Goal: Task Accomplishment & Management: Complete application form

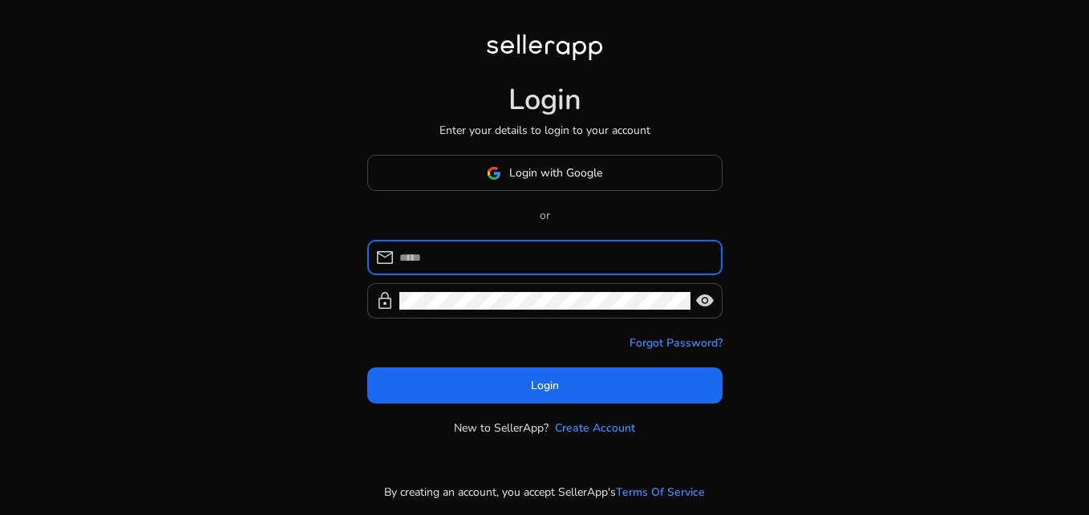
click at [442, 249] on input at bounding box center [554, 258] width 310 height 18
type input "**********"
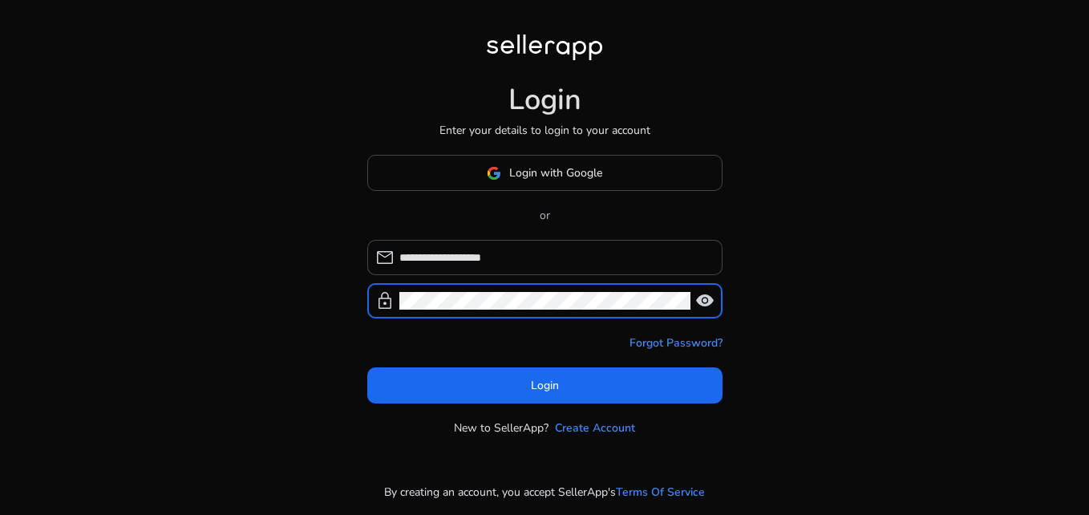
click button "Login" at bounding box center [544, 385] width 355 height 36
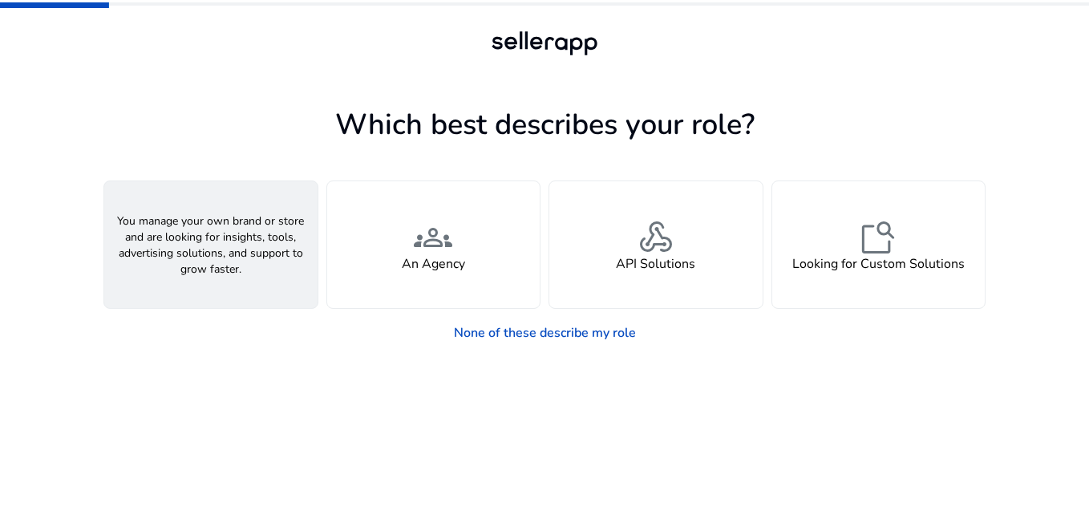
click at [228, 246] on span "person" at bounding box center [211, 237] width 38 height 38
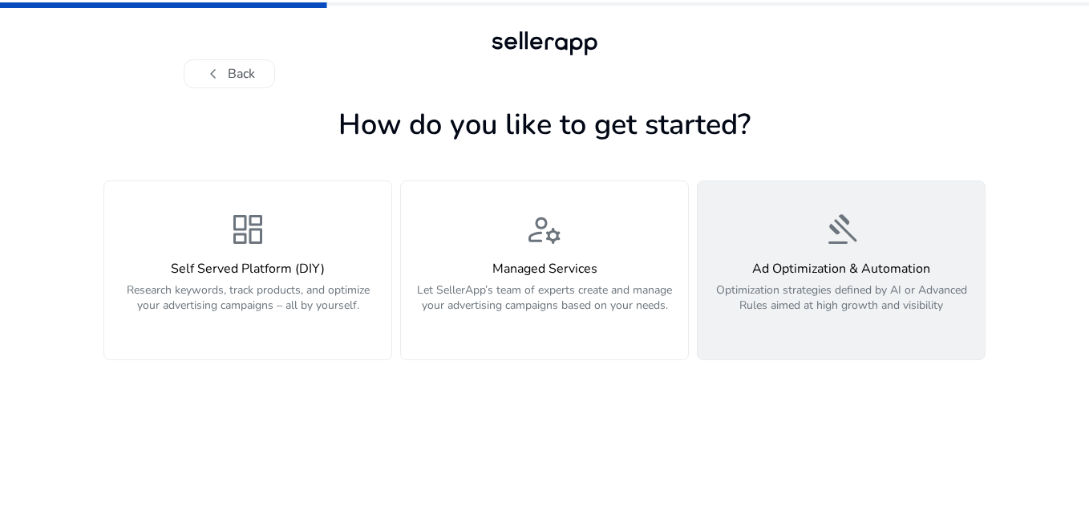
click at [912, 241] on div "gavel Ad Optimization & Automation Optimization strategies defined by AI or Adv…" at bounding box center [841, 270] width 268 height 120
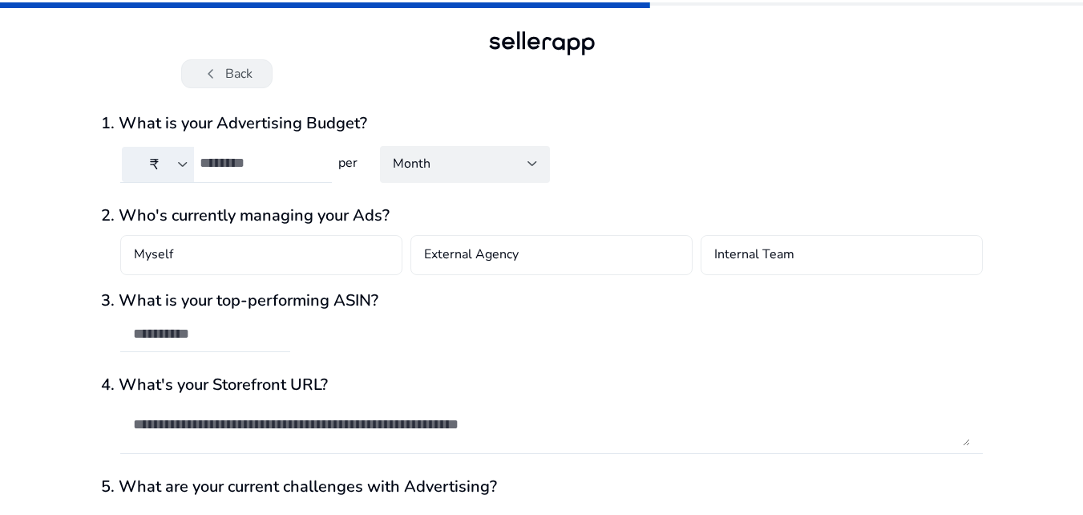
click at [236, 67] on button "chevron_left Back" at bounding box center [226, 73] width 91 height 29
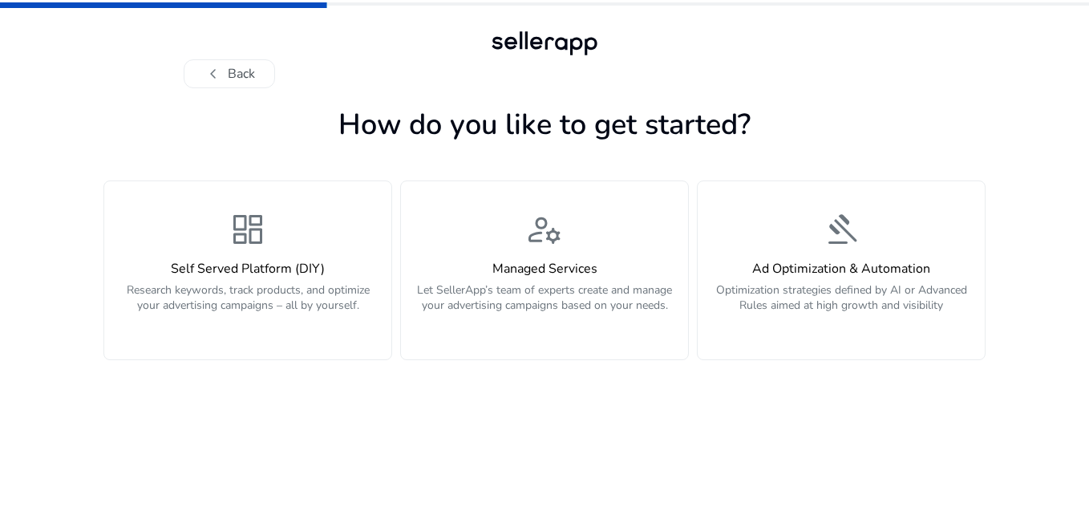
click at [236, 67] on button "chevron_left Back" at bounding box center [229, 73] width 91 height 29
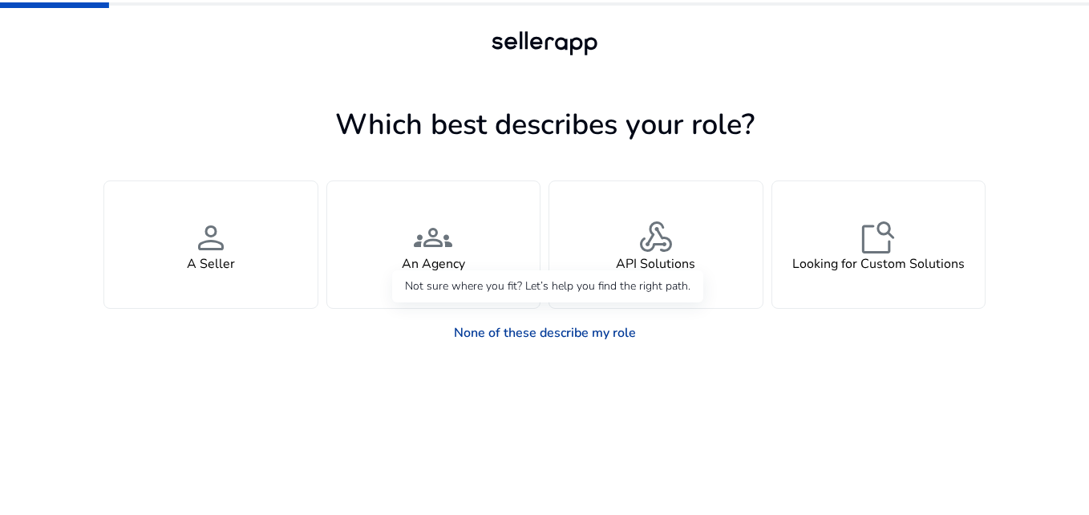
click at [498, 330] on link "None of these describe my role" at bounding box center [545, 333] width 208 height 32
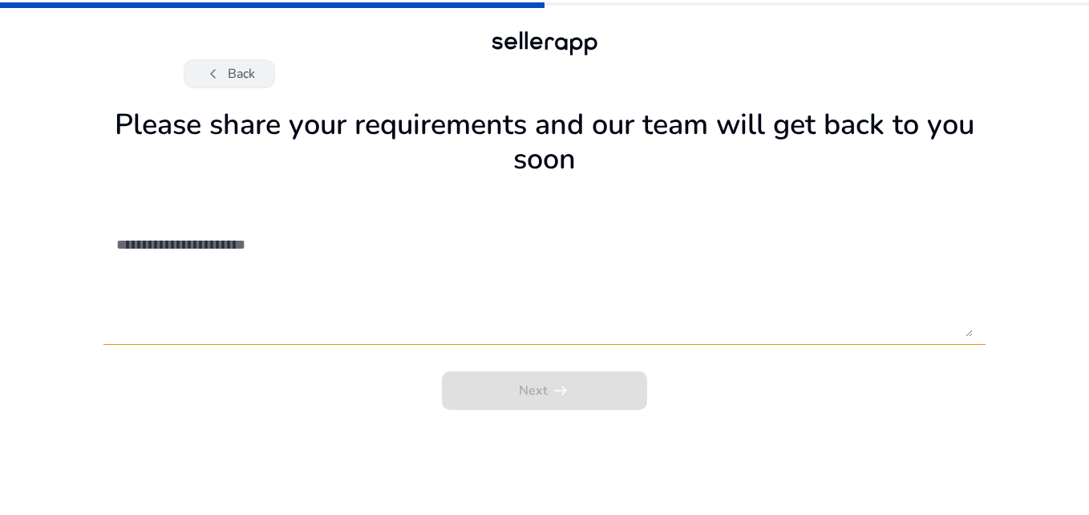
click at [234, 69] on button "chevron_left Back" at bounding box center [229, 73] width 91 height 29
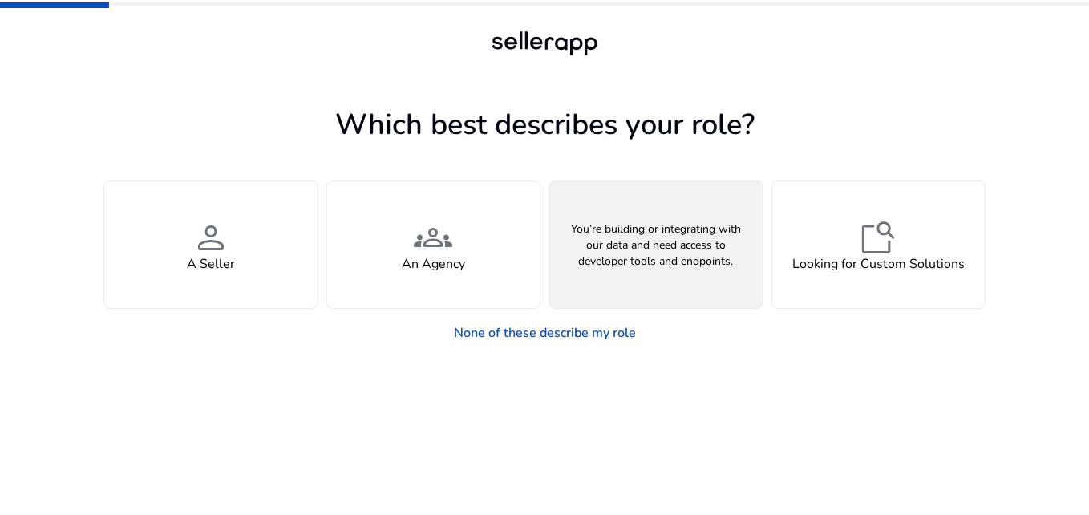
click at [641, 250] on span "webhook" at bounding box center [656, 237] width 38 height 38
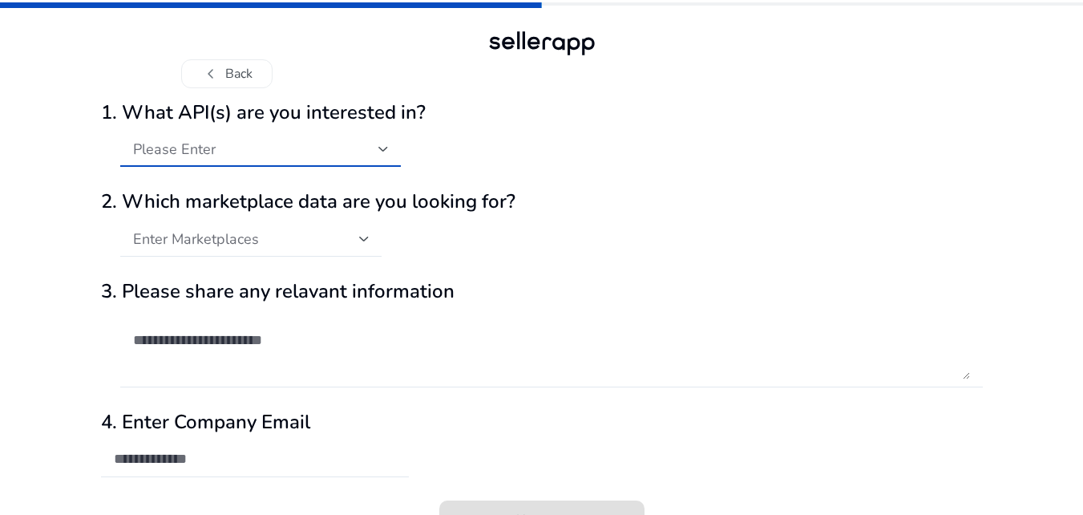
click at [250, 145] on div "Please Enter" at bounding box center [255, 149] width 245 height 18
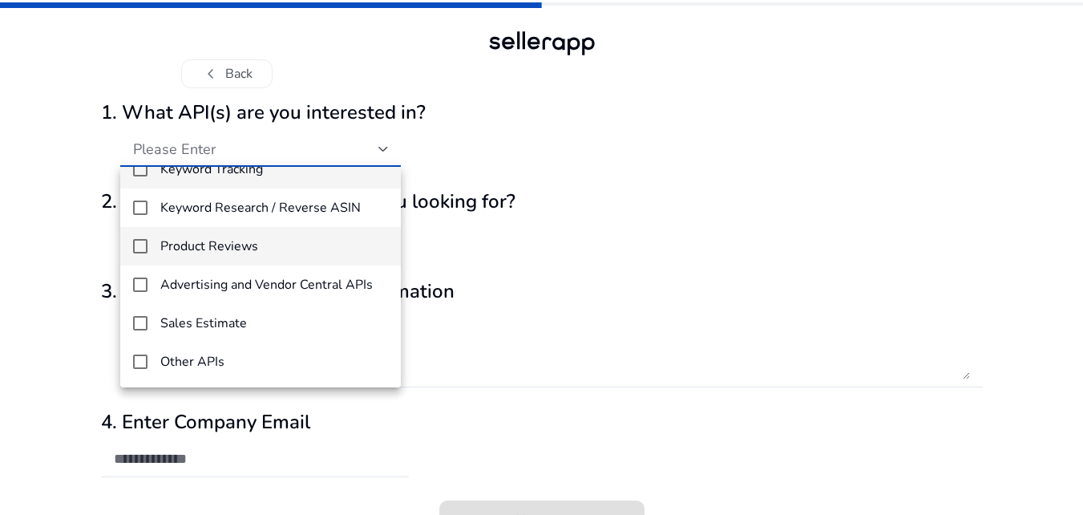
scroll to position [34, 0]
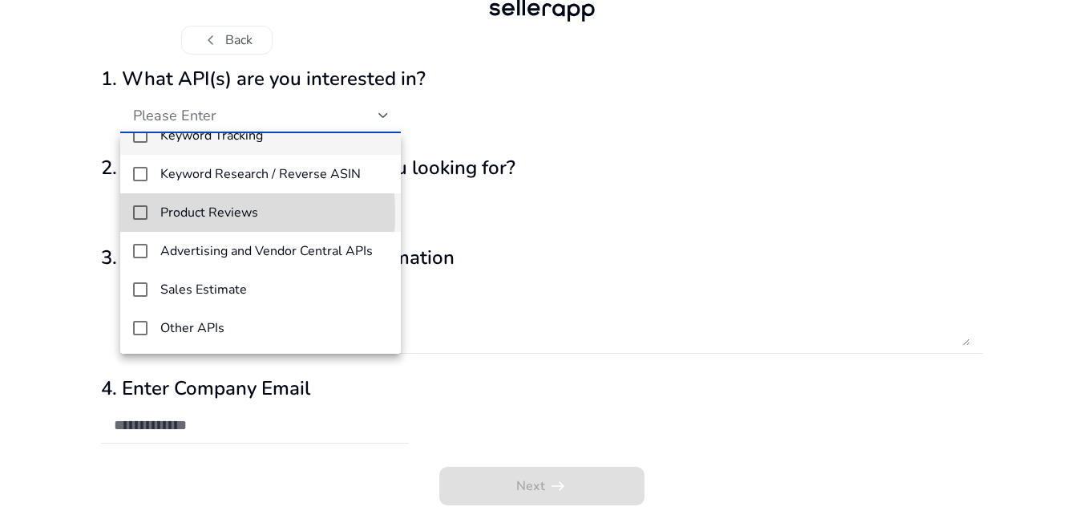
click at [142, 213] on mat-pseudo-checkbox at bounding box center [140, 212] width 14 height 14
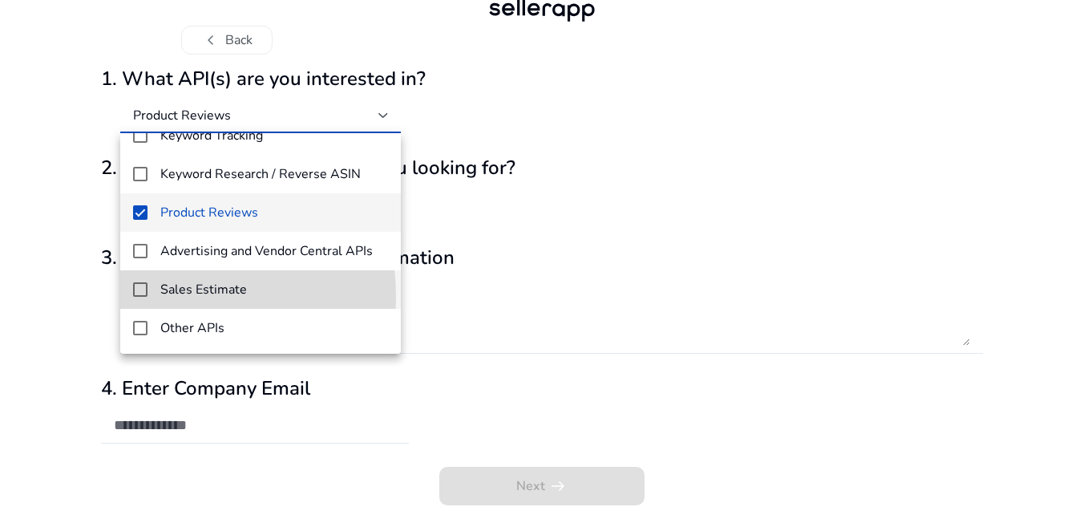
click at [140, 297] on mat-pseudo-checkbox at bounding box center [140, 289] width 14 height 14
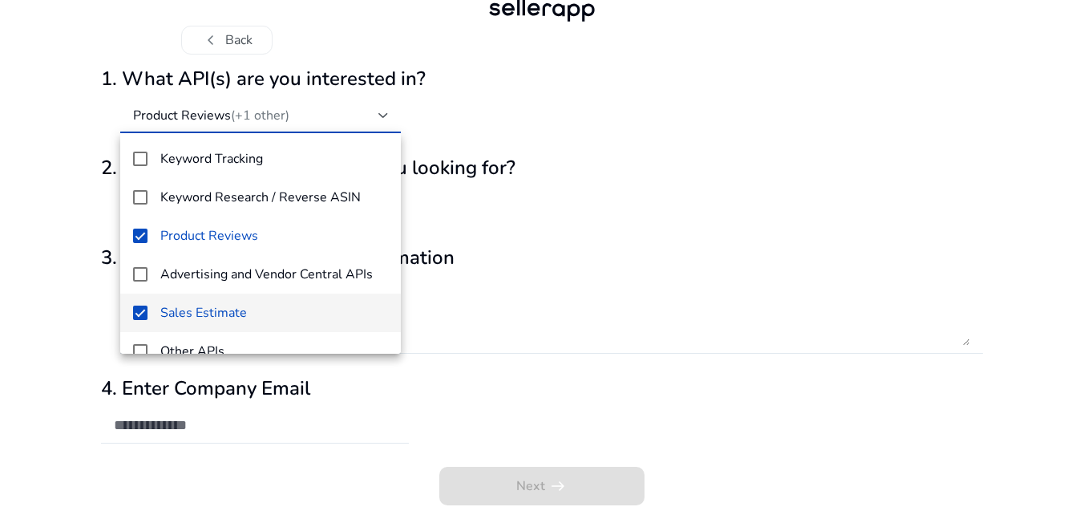
scroll to position [1, 0]
click at [639, 275] on div at bounding box center [541, 257] width 1083 height 515
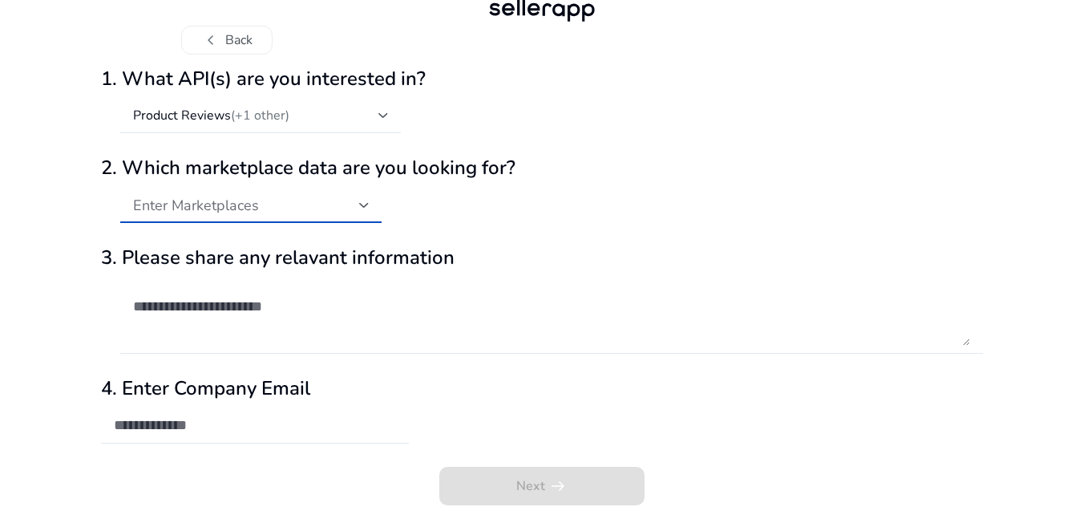
click at [244, 208] on span "Enter Marketplaces" at bounding box center [196, 205] width 126 height 19
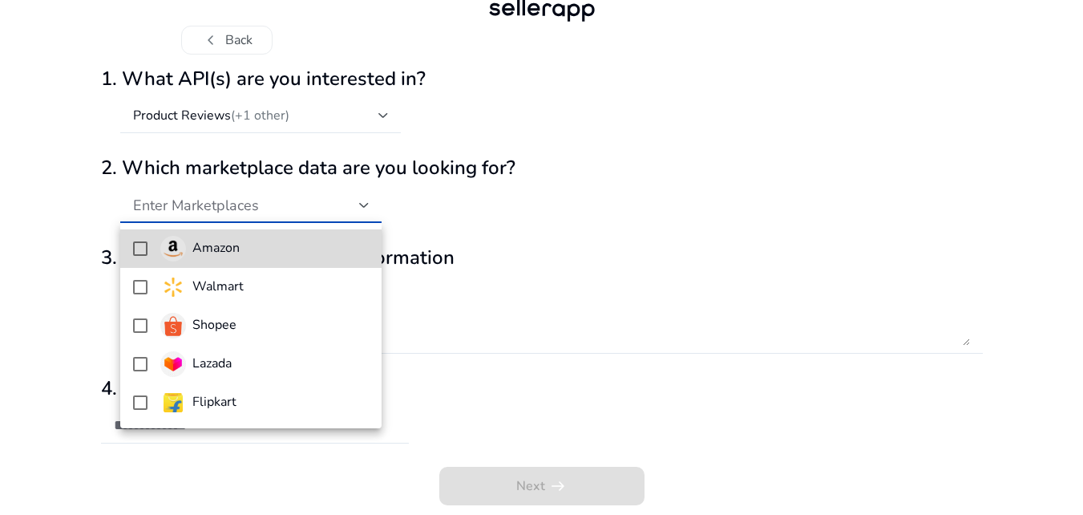
click at [140, 247] on mat-pseudo-checkbox at bounding box center [140, 248] width 14 height 14
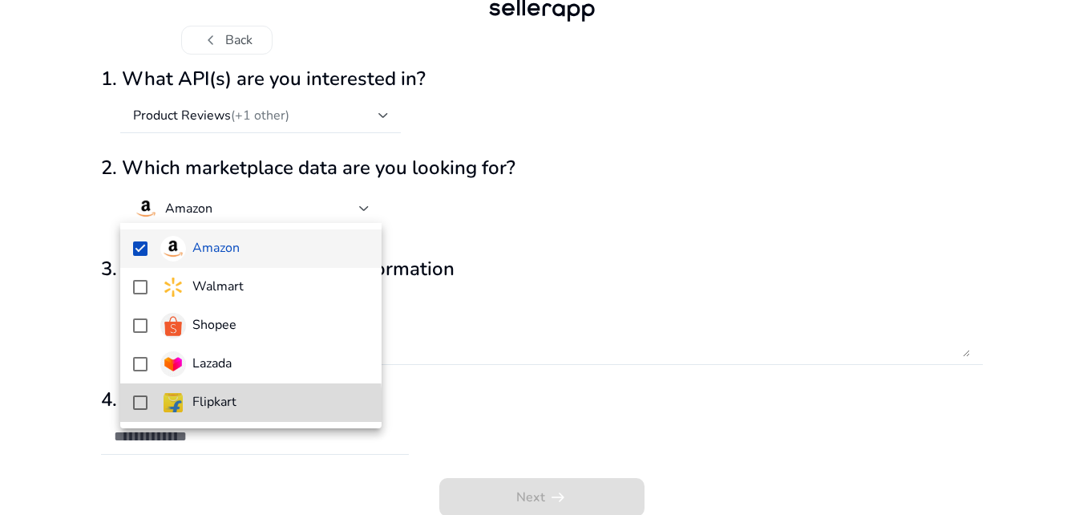
click at [140, 409] on mat-pseudo-checkbox at bounding box center [140, 402] width 14 height 14
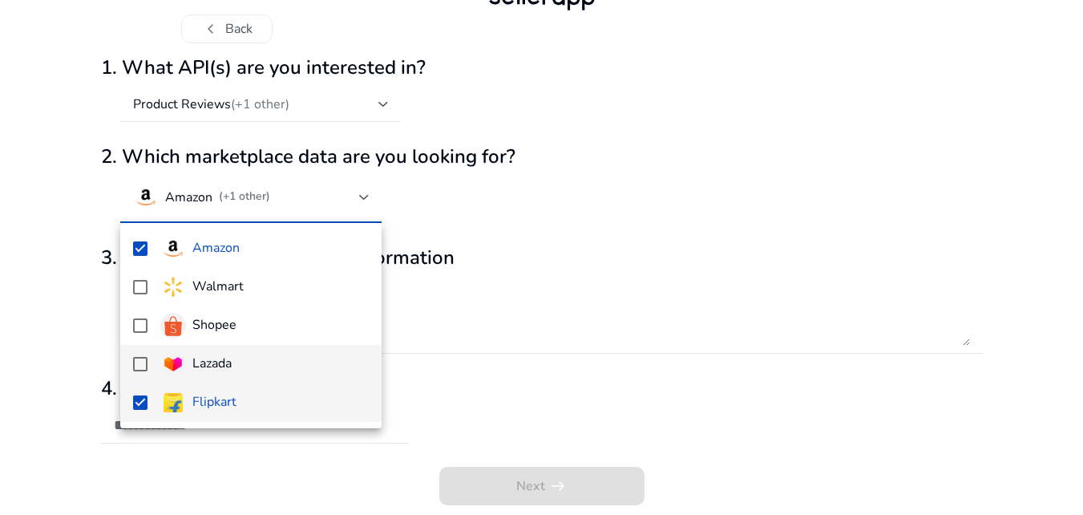
scroll to position [0, 0]
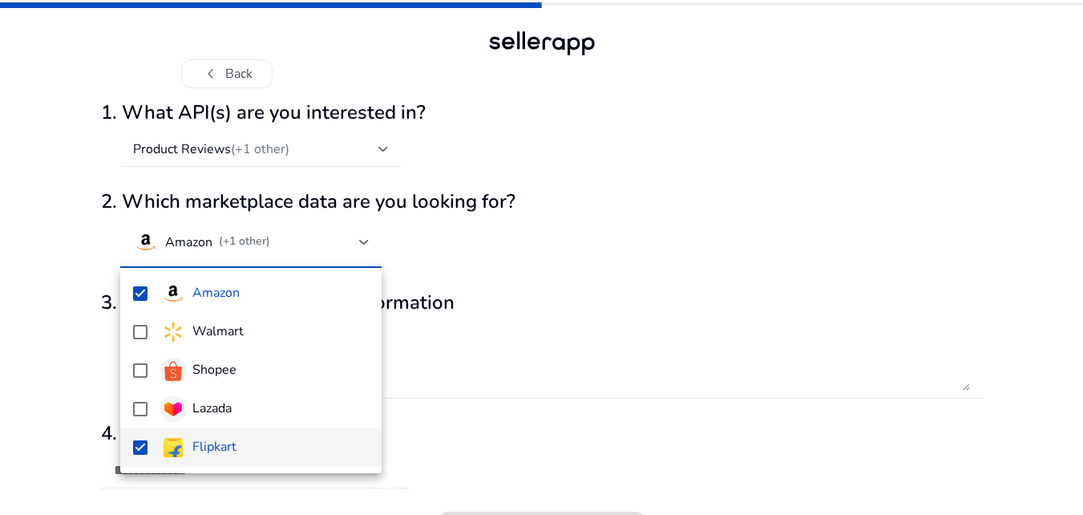
click at [685, 271] on div at bounding box center [541, 257] width 1083 height 515
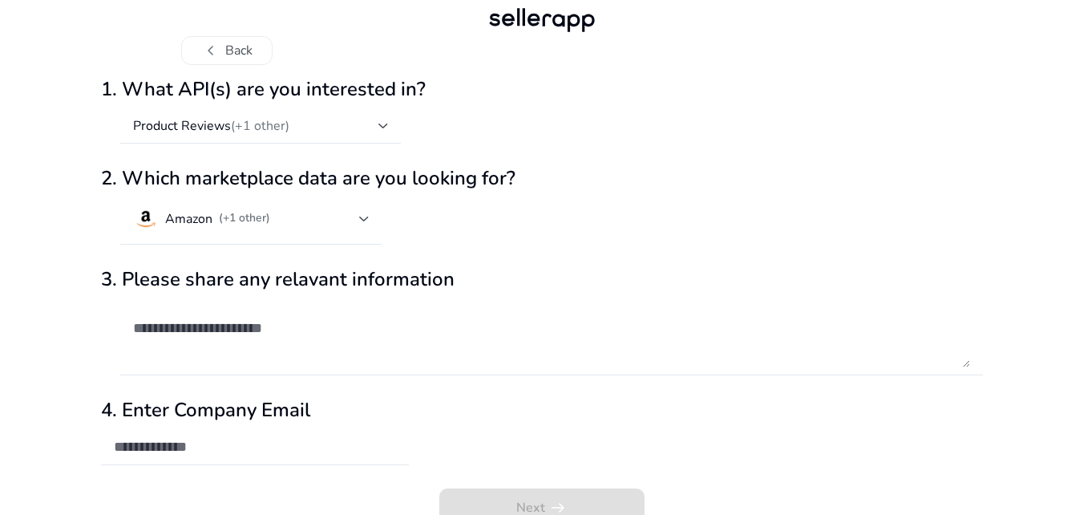
scroll to position [45, 0]
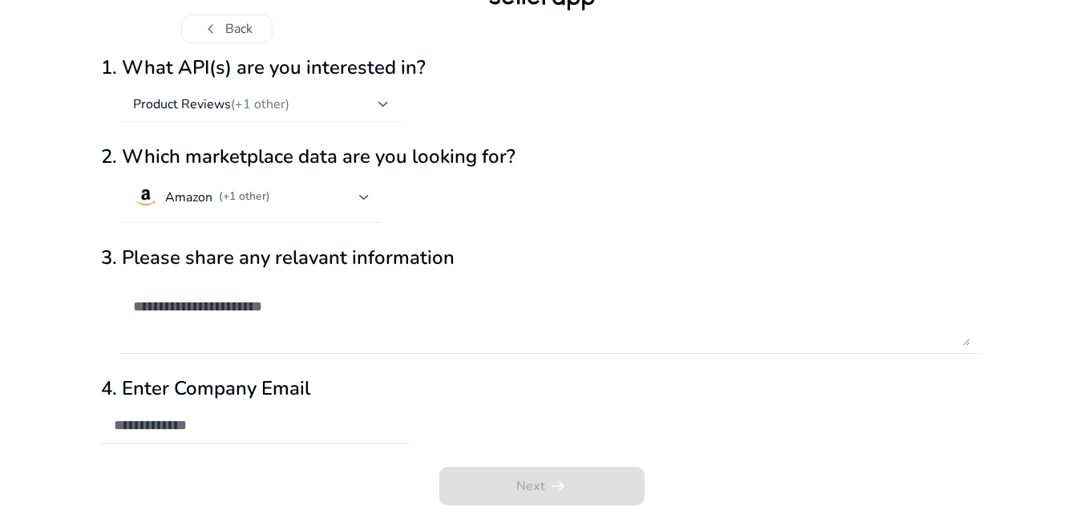
click at [292, 434] on div at bounding box center [255, 425] width 282 height 35
click at [236, 432] on input "email" at bounding box center [255, 425] width 282 height 18
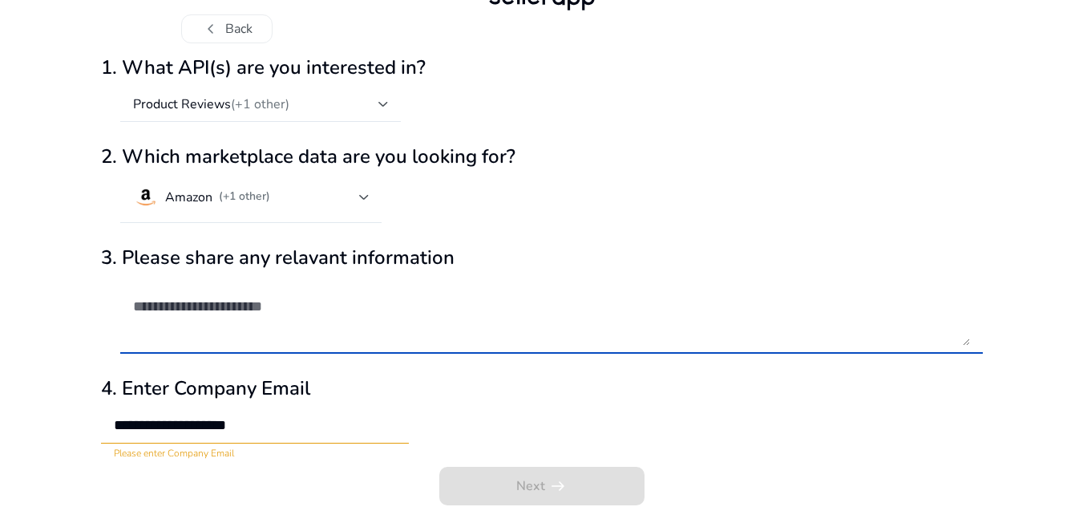
click at [387, 344] on textarea at bounding box center [551, 315] width 837 height 61
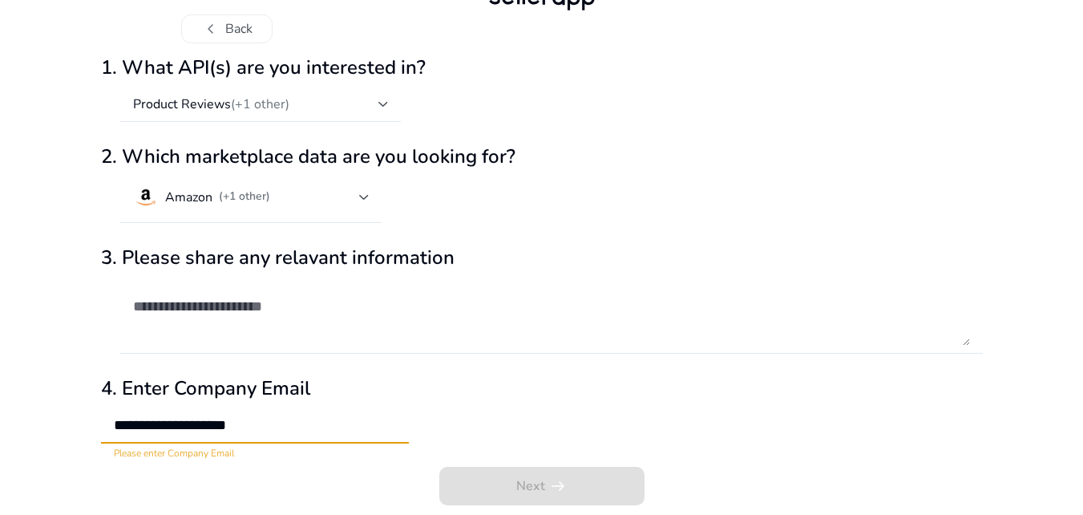
click at [293, 420] on input "**********" at bounding box center [255, 425] width 282 height 18
type input "**********"
click at [576, 395] on h2 "4. Enter Company Email" at bounding box center [542, 388] width 882 height 23
click at [367, 424] on input "**********" at bounding box center [255, 425] width 282 height 18
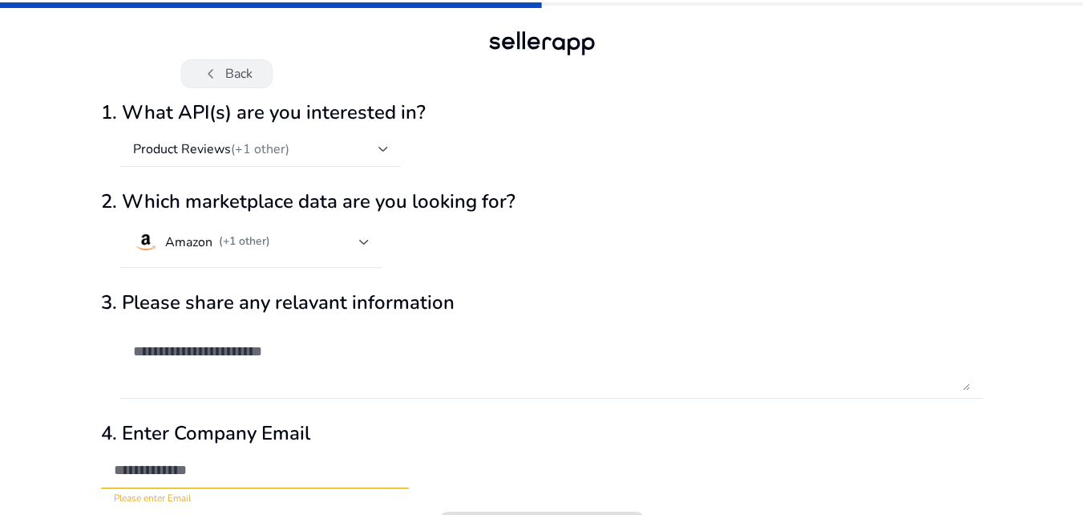
click at [232, 75] on button "chevron_left Back" at bounding box center [226, 73] width 91 height 29
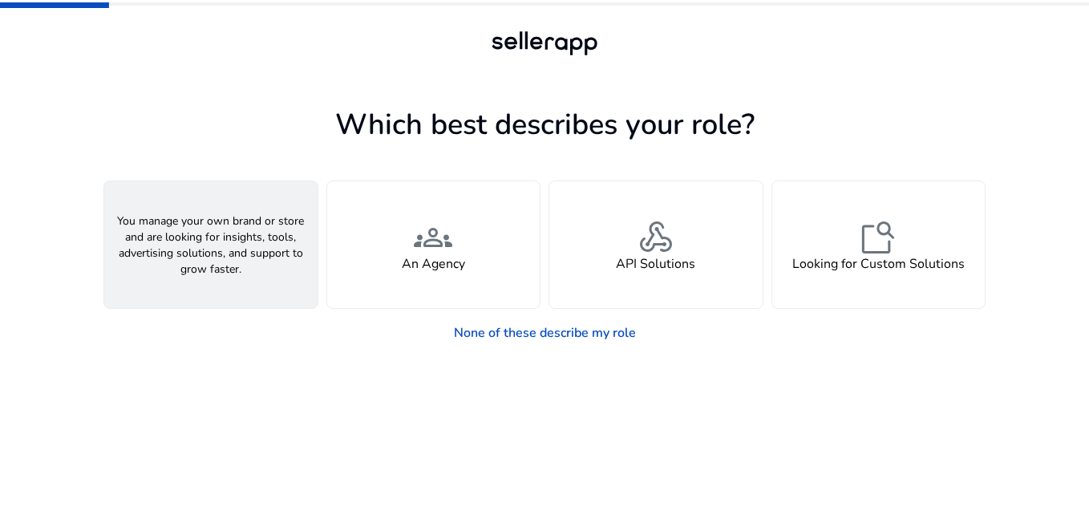
click at [196, 208] on div "person A Seller" at bounding box center [210, 244] width 213 height 127
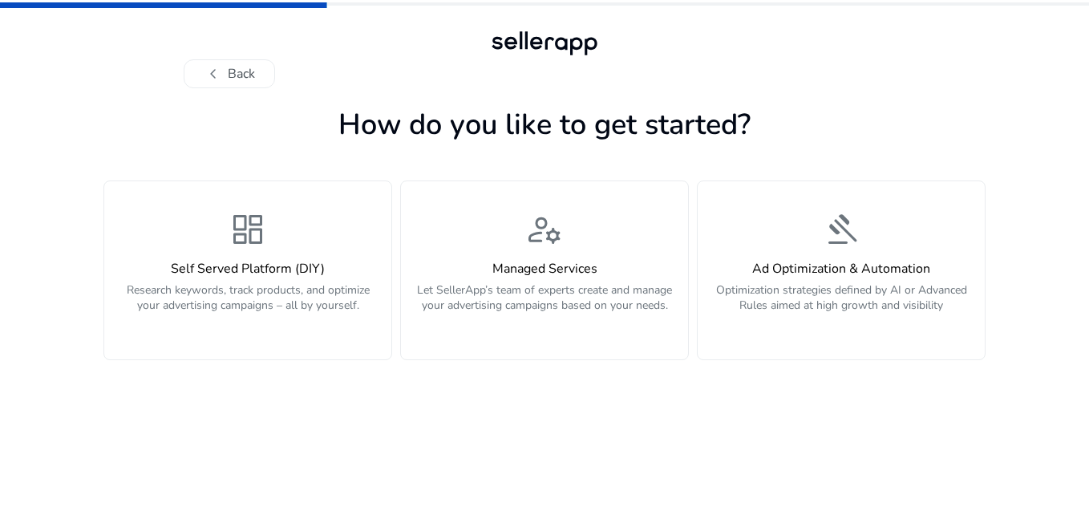
click at [308, 396] on app-personalize "How do you like to get started? dashboard Self Served Platform (DIY) Research k…" at bounding box center [544, 308] width 882 height 414
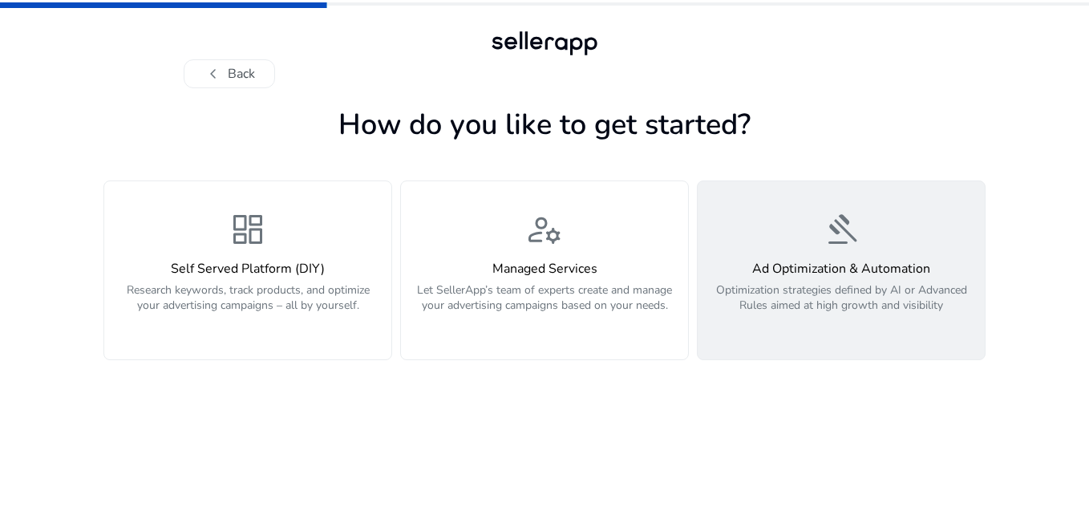
click at [864, 310] on p "Optimization strategies defined by AI or Advanced Rules aimed at high growth an…" at bounding box center [841, 306] width 268 height 48
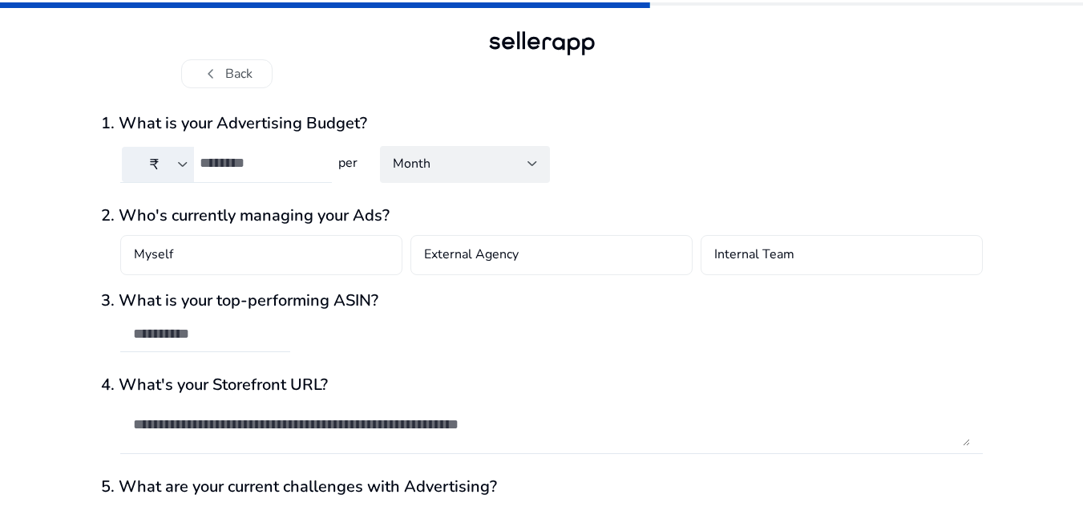
click at [176, 180] on mat-select "₹" at bounding box center [158, 164] width 72 height 35
click at [184, 166] on div at bounding box center [183, 164] width 10 height 6
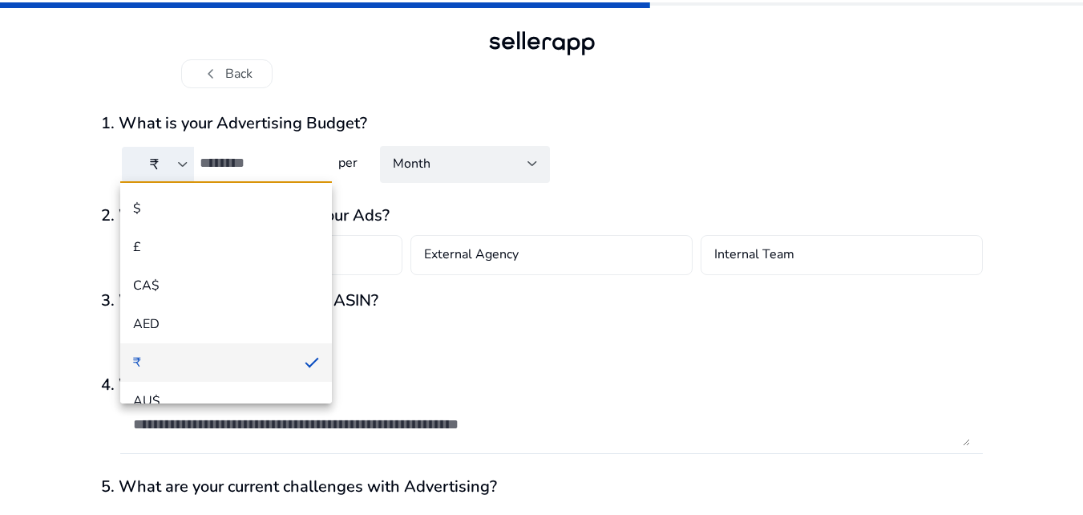
click at [38, 137] on div at bounding box center [541, 257] width 1083 height 515
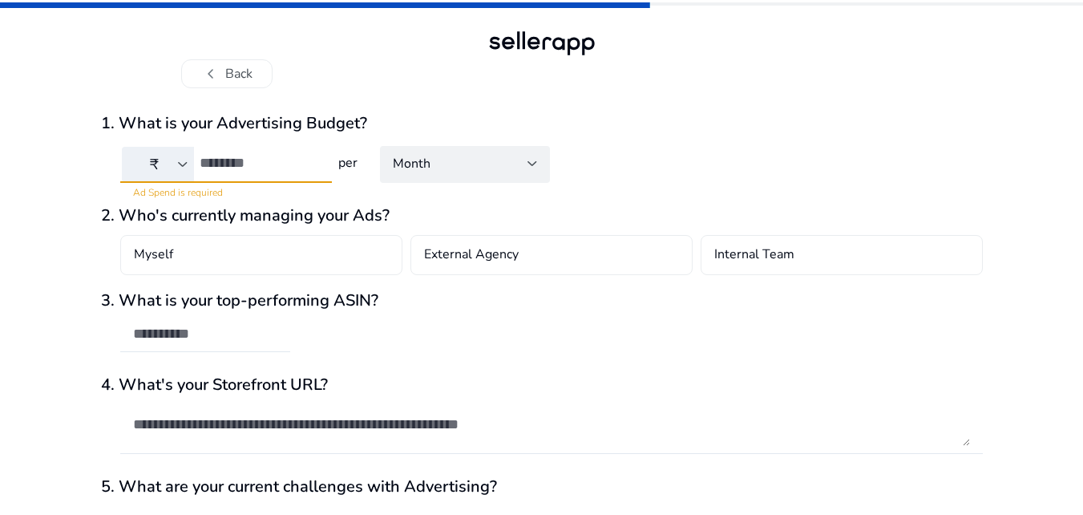
click at [246, 163] on input "number" at bounding box center [259, 163] width 119 height 18
click at [470, 169] on div "Month" at bounding box center [460, 164] width 135 height 18
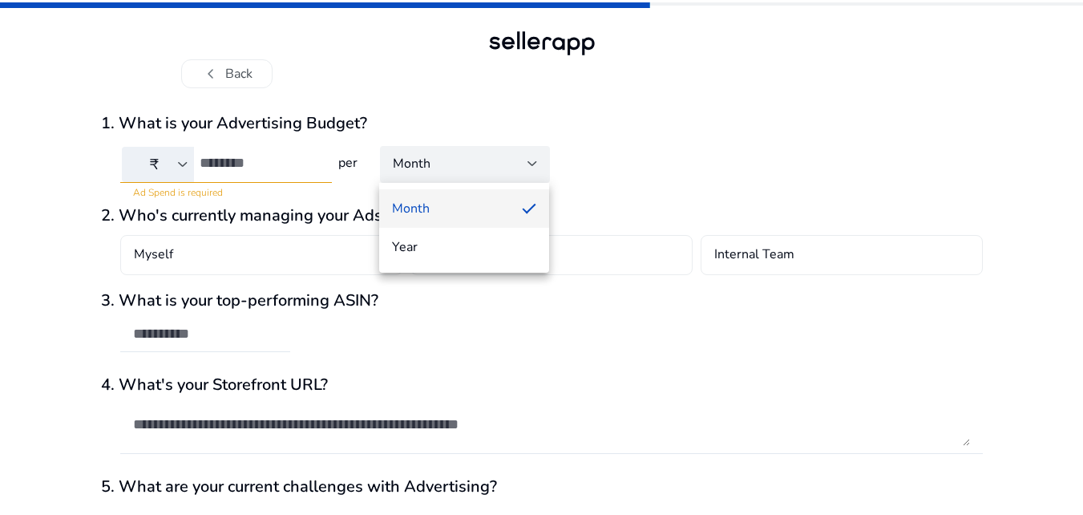
click at [710, 151] on div at bounding box center [541, 257] width 1083 height 515
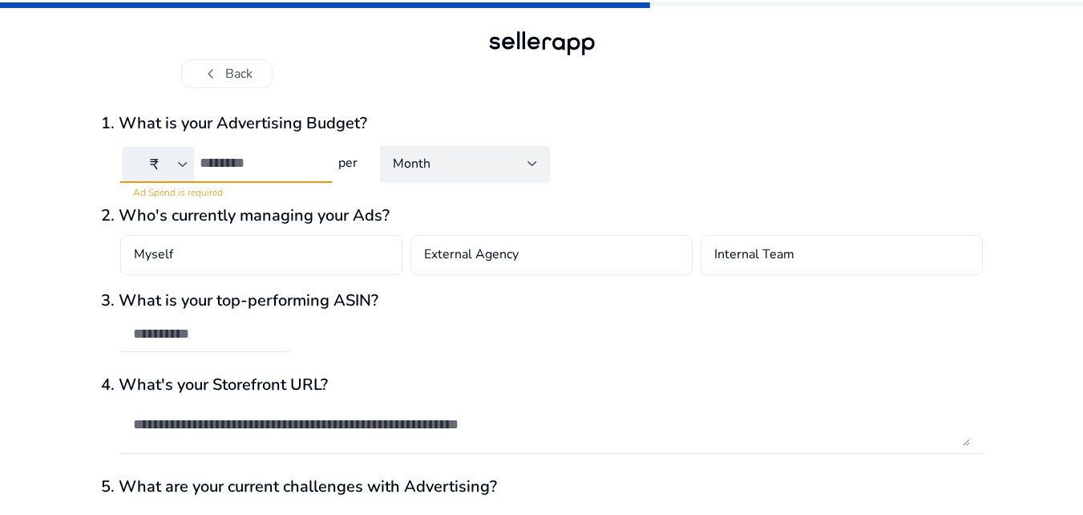
click at [237, 164] on input "number" at bounding box center [259, 163] width 119 height 18
type input "*******"
click at [650, 133] on div "1. What is your Advertising Budget? ₹ ******* per Month" at bounding box center [542, 157] width 882 height 86
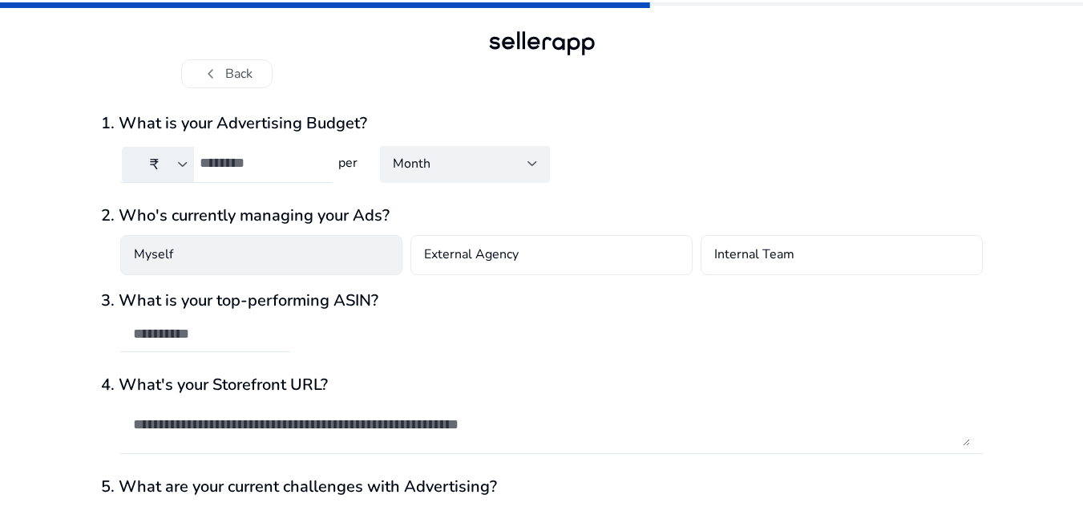
click at [339, 245] on div "Myself" at bounding box center [261, 255] width 282 height 40
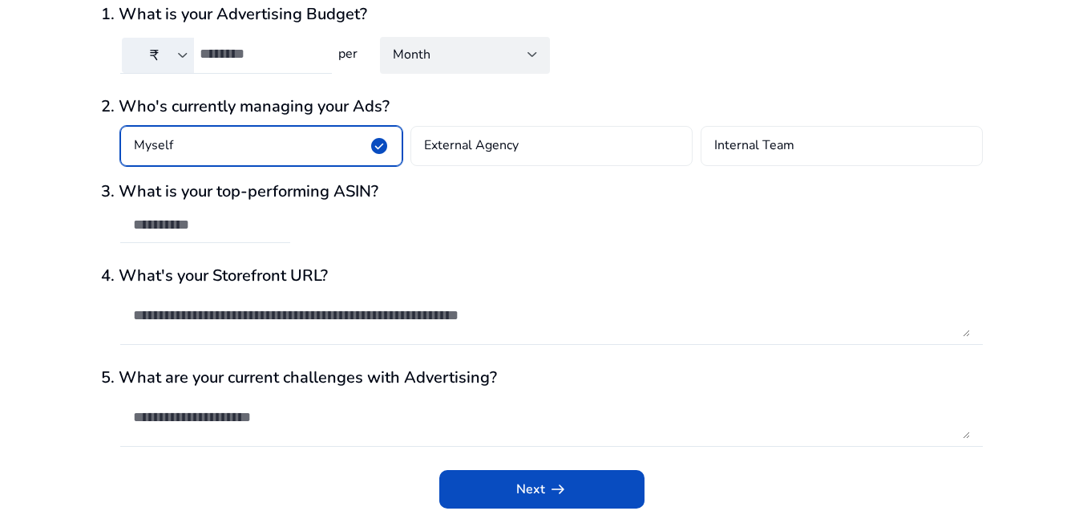
scroll to position [112, 0]
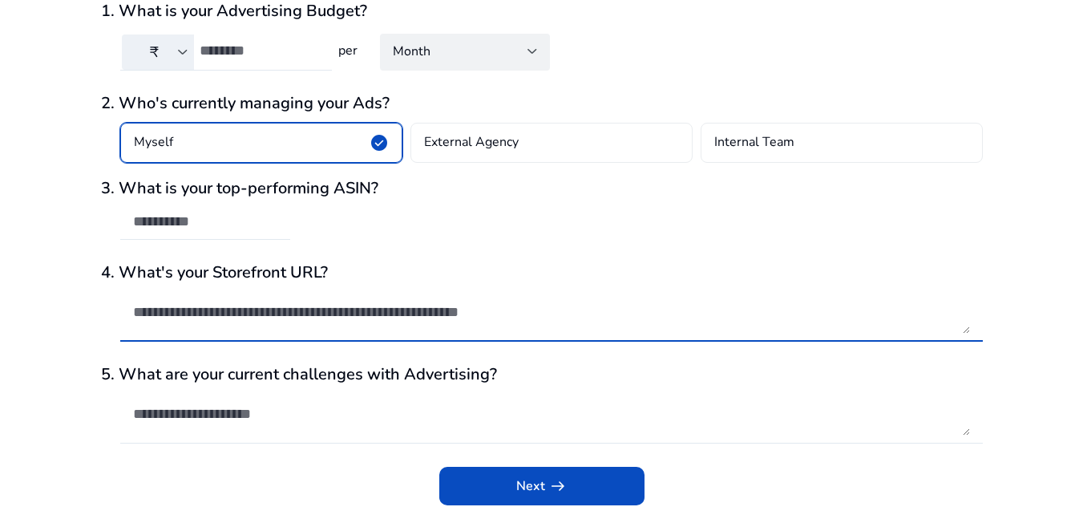
click at [404, 303] on textarea at bounding box center [551, 311] width 837 height 43
